Goal: Task Accomplishment & Management: Manage account settings

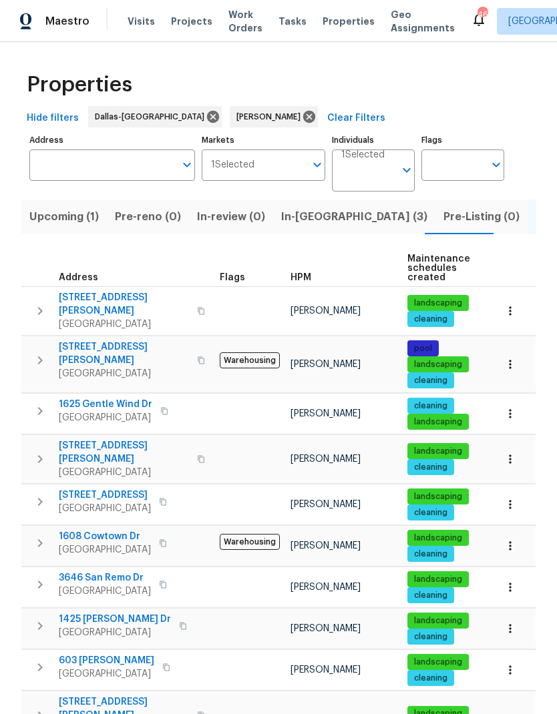
click at [317, 216] on span "In-reno (3)" at bounding box center [354, 217] width 146 height 19
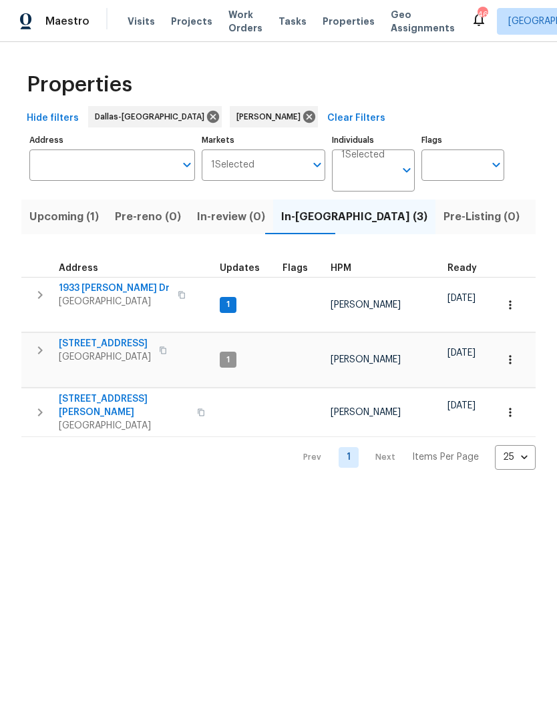
click at [89, 393] on span "6720 Craig St" at bounding box center [124, 406] width 130 height 27
click at [507, 406] on icon "button" at bounding box center [509, 412] width 13 height 13
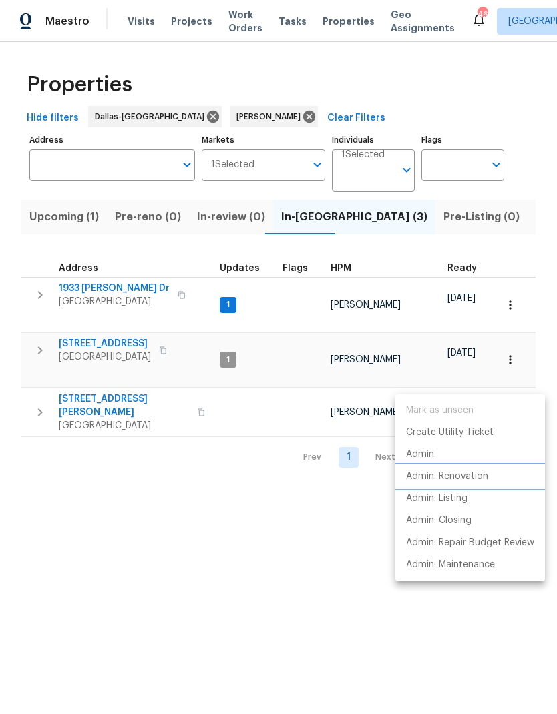
click at [479, 475] on p "Admin: Renovation" at bounding box center [447, 477] width 82 height 14
click at [288, 530] on div at bounding box center [278, 357] width 557 height 714
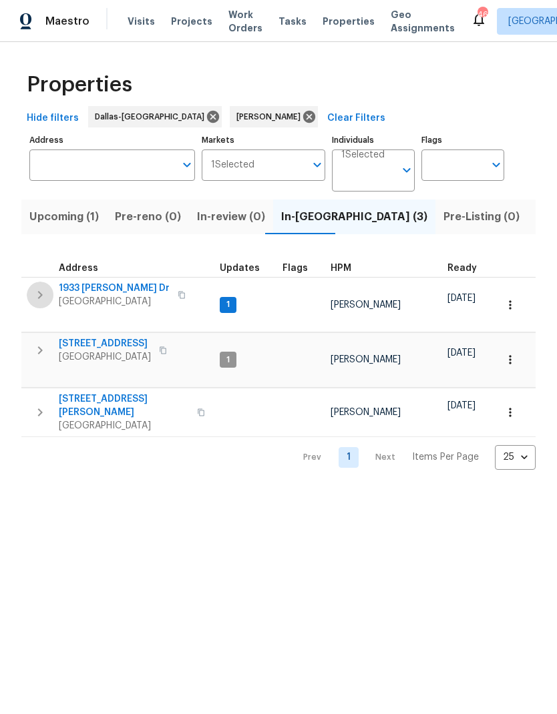
click at [43, 297] on icon "button" at bounding box center [40, 295] width 16 height 16
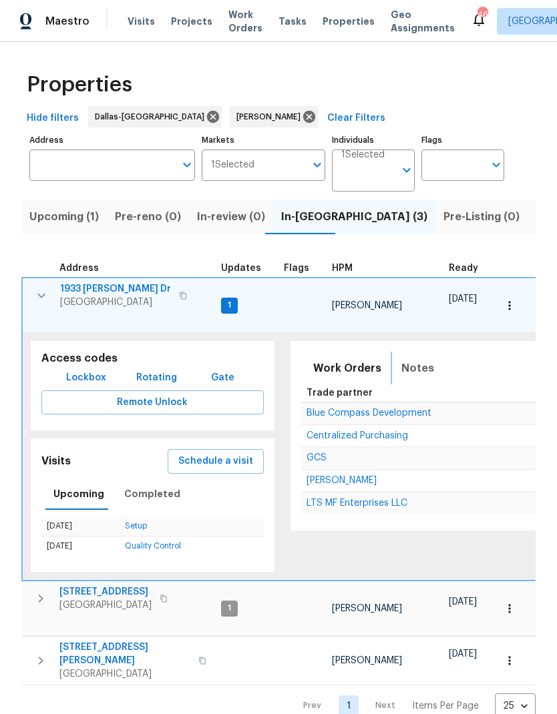
click at [407, 359] on span "Notes" at bounding box center [417, 368] width 33 height 19
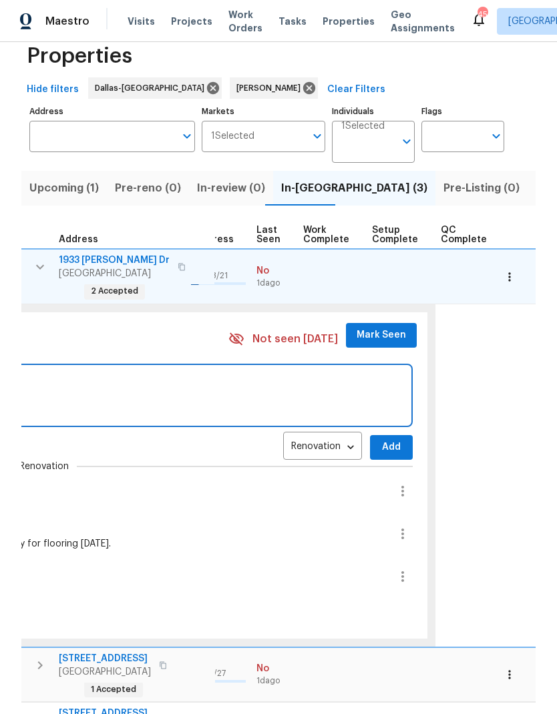
scroll to position [0, 624]
type textarea "Flooring onsite, installed lock on the door. GC working on exterior paint"
click at [387, 439] on span "Add" at bounding box center [392, 447] width 21 height 17
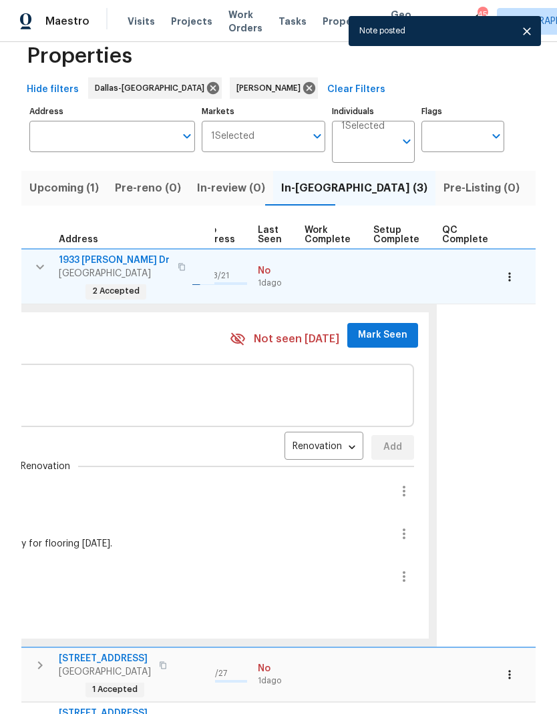
click at [385, 327] on span "Mark Seen" at bounding box center [382, 335] width 49 height 17
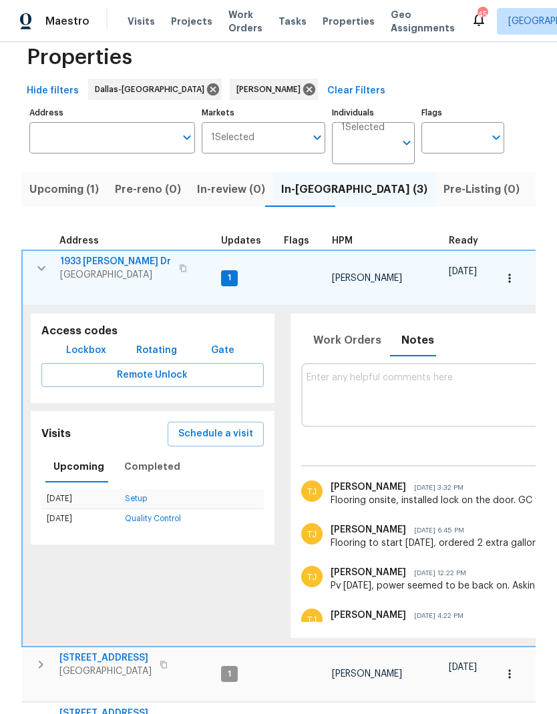
scroll to position [0, 0]
click at [44, 262] on icon "button" at bounding box center [41, 268] width 16 height 16
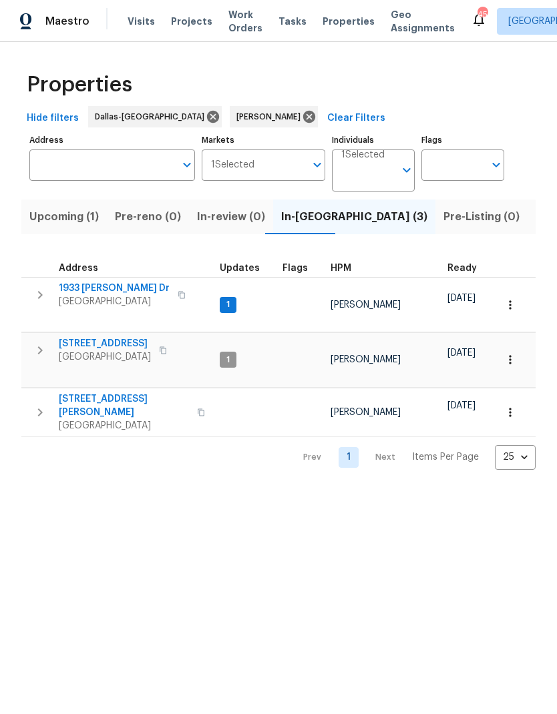
click at [120, 337] on span "3310 Bryn Mawr Dr" at bounding box center [105, 343] width 92 height 13
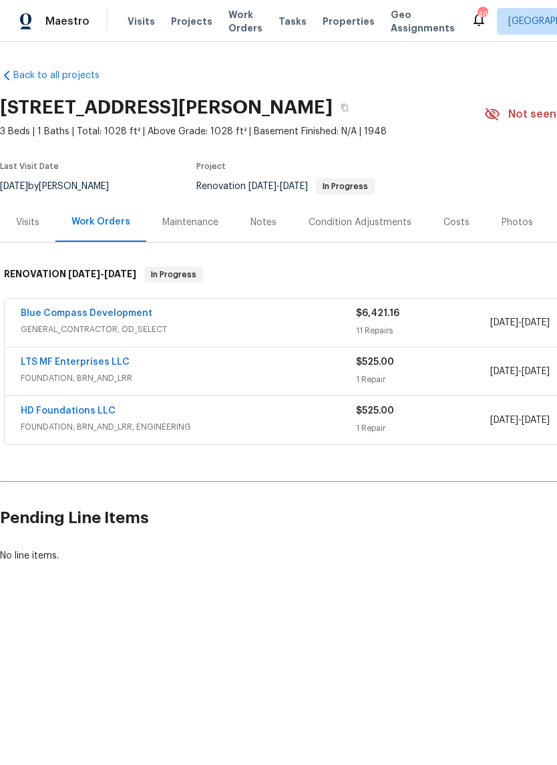
click at [75, 362] on link "LTS MF Enterprises LLC" at bounding box center [75, 361] width 109 height 9
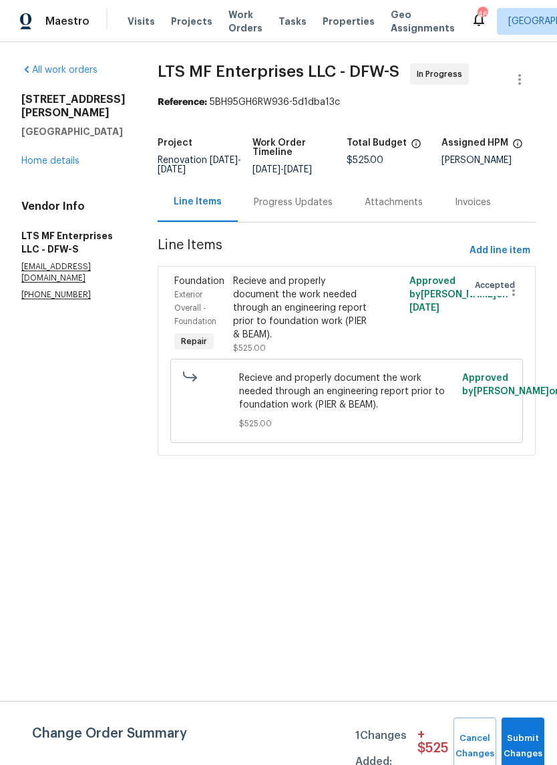
click at [279, 211] on div "Progress Updates" at bounding box center [293, 201] width 111 height 39
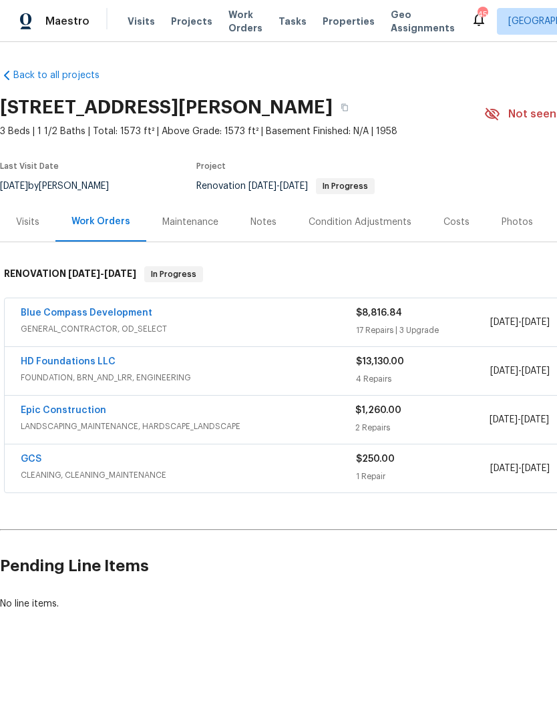
click at [85, 365] on link "HD Foundations LLC" at bounding box center [68, 361] width 95 height 9
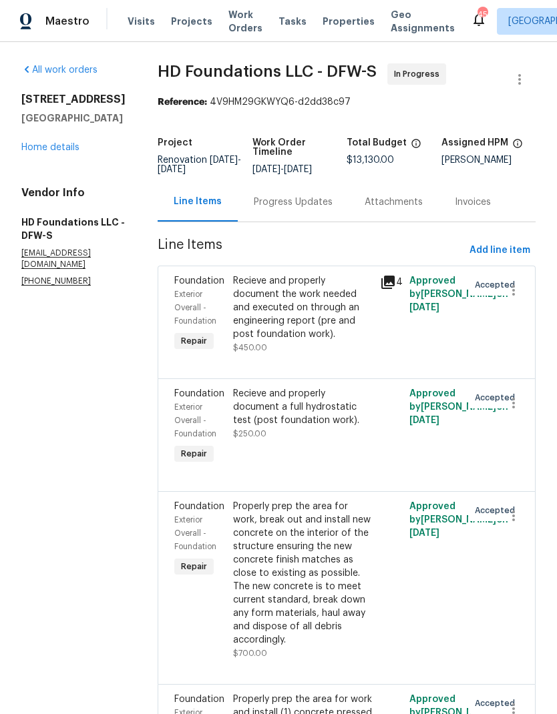
click at [312, 222] on div "Progress Updates" at bounding box center [293, 201] width 111 height 39
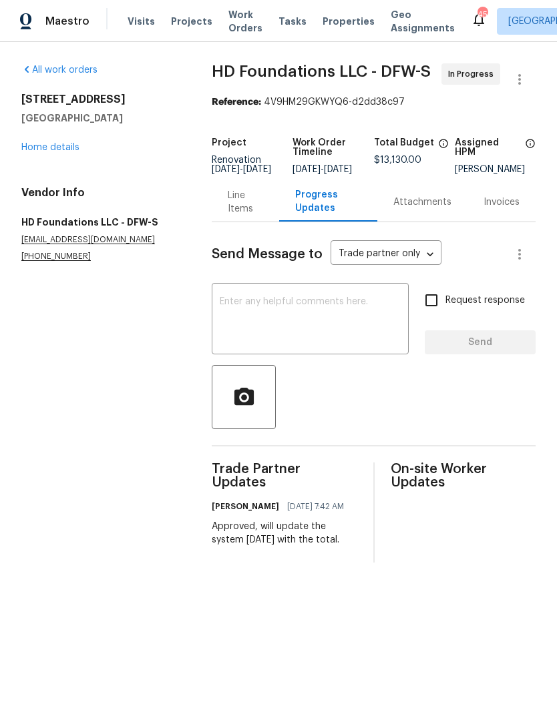
click at [241, 206] on div "Line Items" at bounding box center [245, 202] width 35 height 27
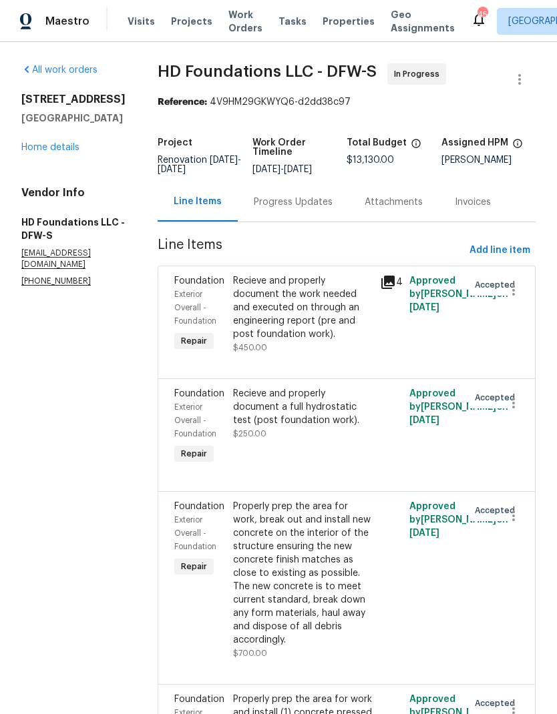
click at [63, 147] on link "Home details" at bounding box center [50, 147] width 58 height 9
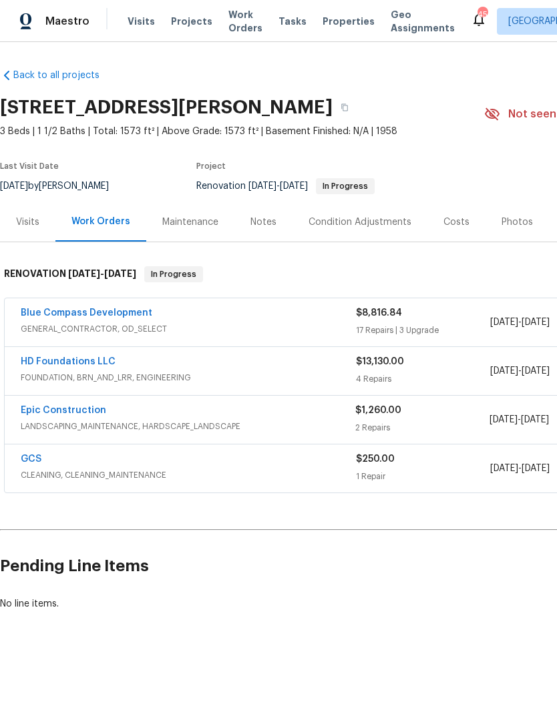
click at [135, 311] on link "Blue Compass Development" at bounding box center [87, 313] width 132 height 9
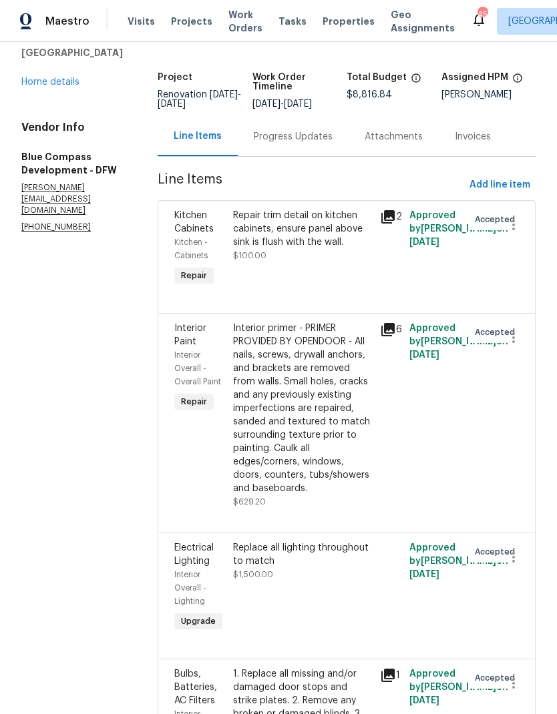
scroll to position [53, 0]
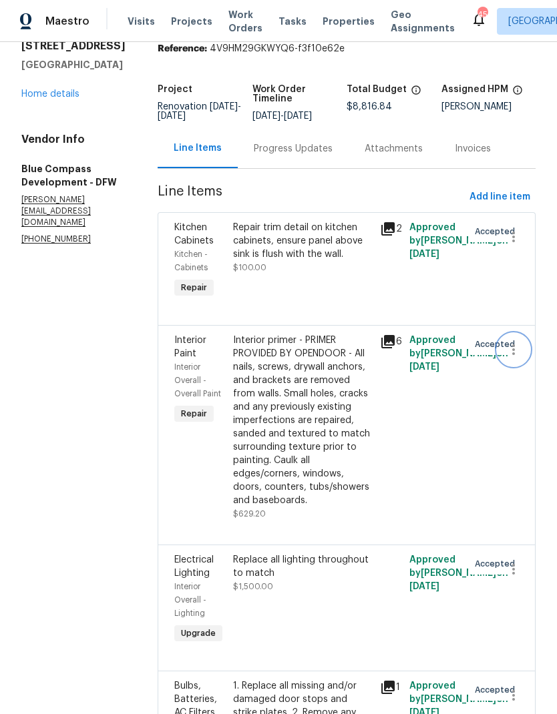
click at [510, 358] on icon "button" at bounding box center [513, 350] width 16 height 16
click at [522, 365] on li "Cancel" at bounding box center [519, 366] width 51 height 22
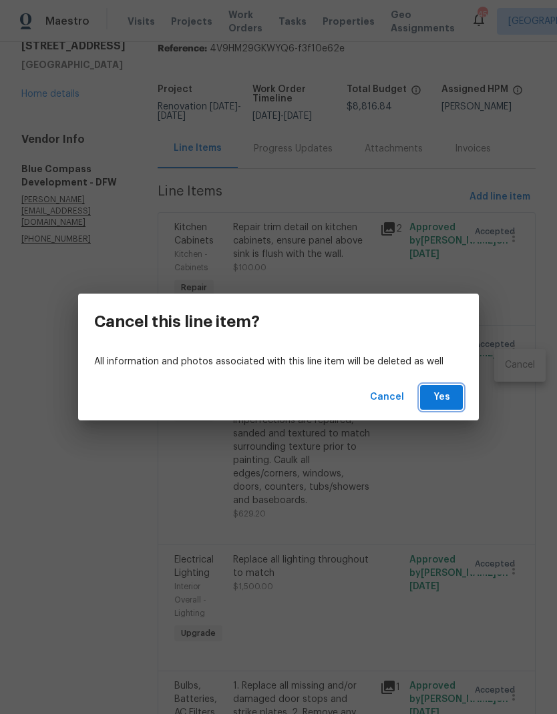
click at [441, 404] on span "Yes" at bounding box center [441, 397] width 21 height 17
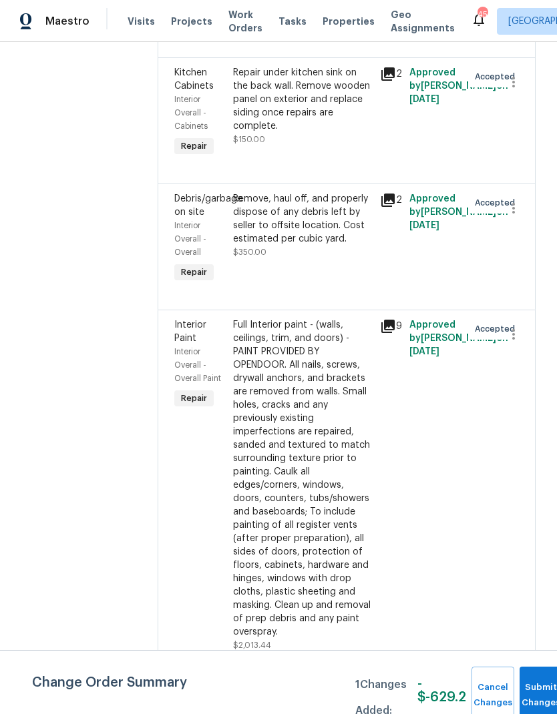
scroll to position [3128, 0]
click at [535, 681] on button "Submit Changes" at bounding box center [541, 695] width 43 height 57
click at [540, 684] on button "Submit Changes" at bounding box center [541, 695] width 43 height 57
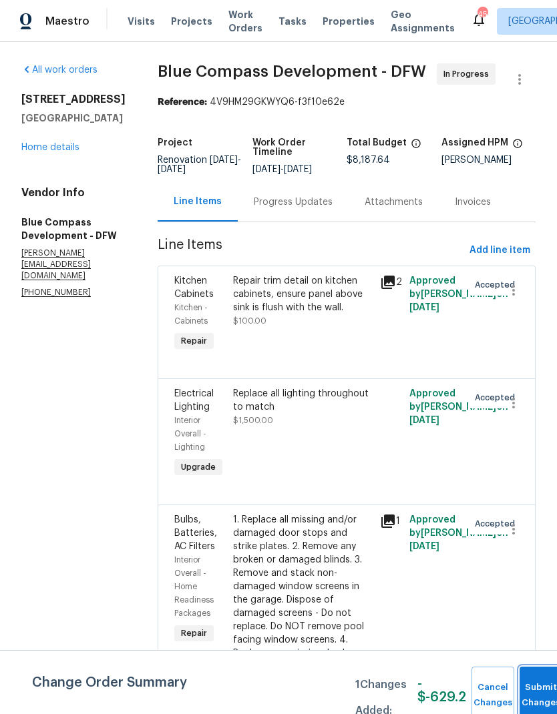
scroll to position [0, 0]
click at [60, 150] on link "Home details" at bounding box center [50, 147] width 58 height 9
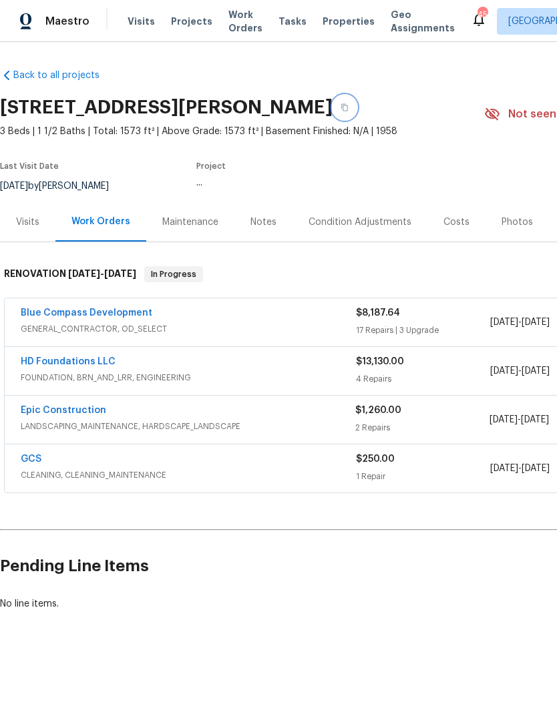
click at [348, 109] on button "button" at bounding box center [345, 107] width 24 height 24
